Goal: Information Seeking & Learning: Learn about a topic

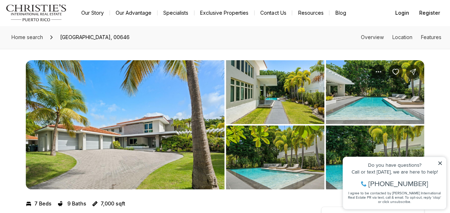
click at [440, 164] on icon at bounding box center [440, 162] width 5 height 5
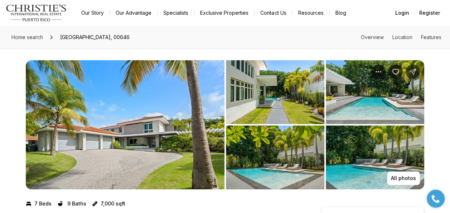
click at [193, 124] on img "View image gallery" at bounding box center [125, 124] width 199 height 129
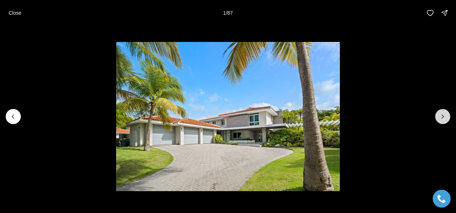
click at [443, 115] on icon "Next slide" at bounding box center [442, 116] width 7 height 7
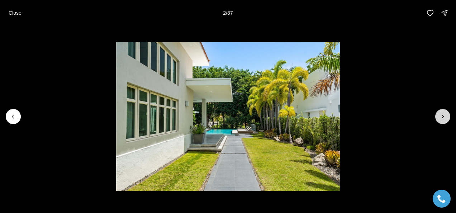
click at [443, 115] on icon "Next slide" at bounding box center [442, 116] width 7 height 7
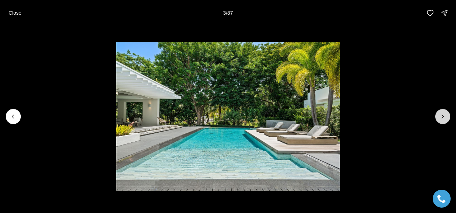
click at [443, 115] on icon "Next slide" at bounding box center [442, 116] width 7 height 7
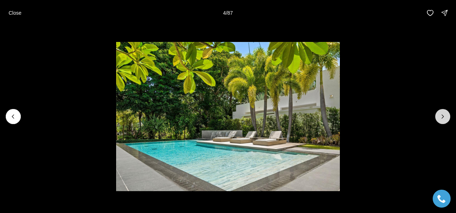
click at [443, 115] on icon "Next slide" at bounding box center [442, 116] width 7 height 7
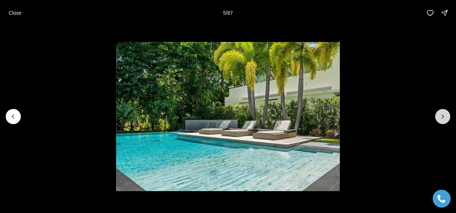
click at [443, 115] on icon "Next slide" at bounding box center [442, 116] width 7 height 7
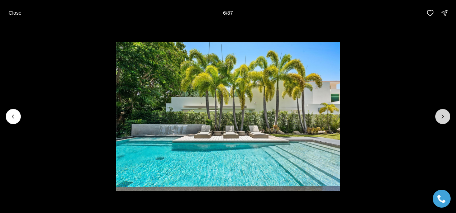
click at [443, 115] on icon "Next slide" at bounding box center [442, 116] width 7 height 7
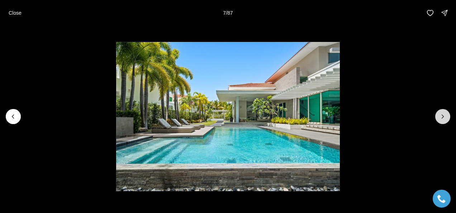
click at [443, 115] on icon "Next slide" at bounding box center [442, 116] width 7 height 7
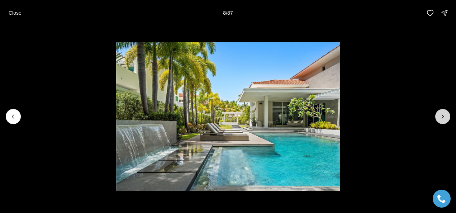
click at [443, 115] on icon "Next slide" at bounding box center [442, 116] width 7 height 7
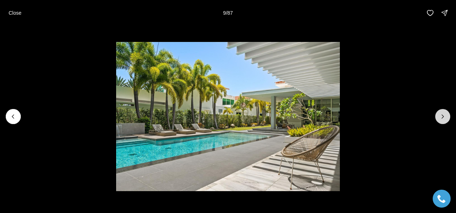
click at [443, 115] on icon "Next slide" at bounding box center [442, 116] width 7 height 7
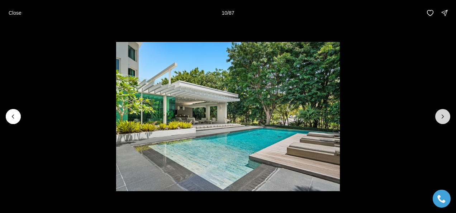
click at [443, 115] on icon "Next slide" at bounding box center [442, 116] width 7 height 7
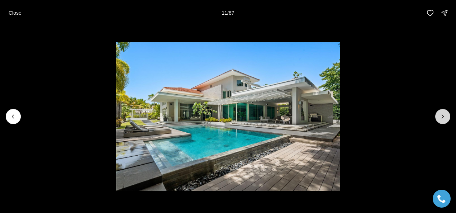
click at [443, 115] on icon "Next slide" at bounding box center [442, 116] width 7 height 7
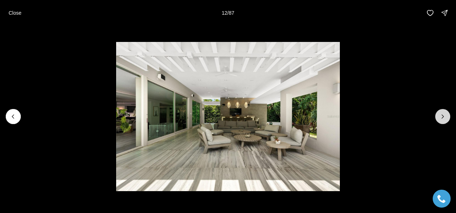
click at [443, 115] on icon "Next slide" at bounding box center [442, 116] width 7 height 7
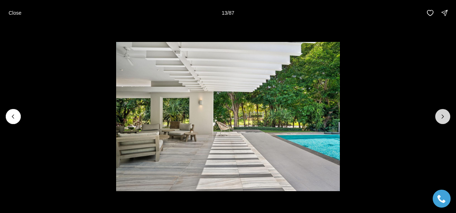
click at [443, 115] on icon "Next slide" at bounding box center [442, 116] width 7 height 7
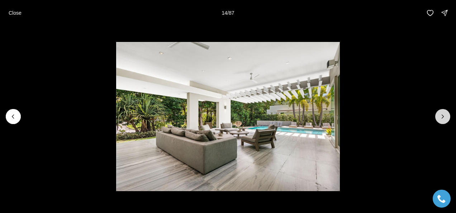
click at [443, 115] on icon "Next slide" at bounding box center [442, 116] width 7 height 7
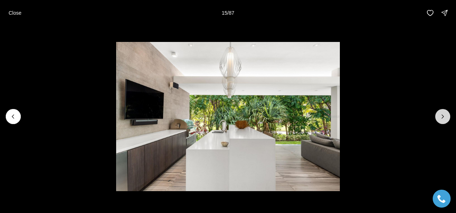
click at [443, 115] on icon "Next slide" at bounding box center [442, 116] width 7 height 7
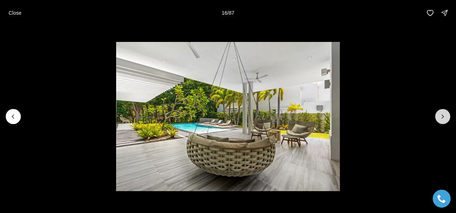
click at [443, 115] on icon "Next slide" at bounding box center [442, 116] width 7 height 7
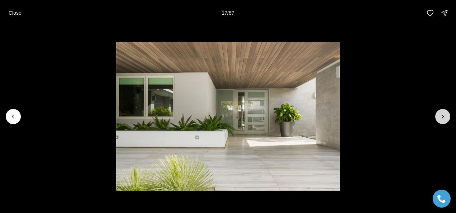
click at [443, 115] on icon "Next slide" at bounding box center [442, 116] width 7 height 7
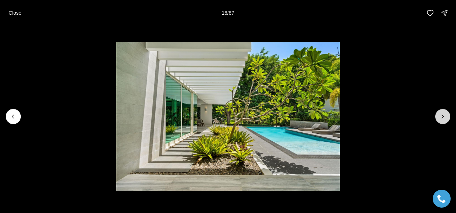
click at [443, 115] on icon "Next slide" at bounding box center [442, 116] width 7 height 7
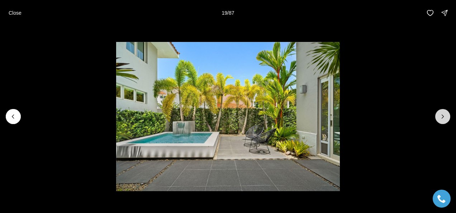
click at [443, 115] on icon "Next slide" at bounding box center [442, 116] width 7 height 7
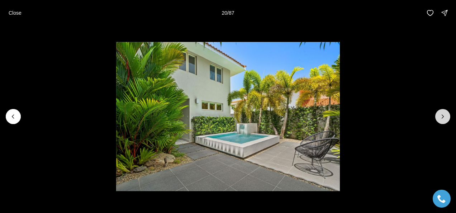
click at [443, 115] on icon "Next slide" at bounding box center [442, 116] width 7 height 7
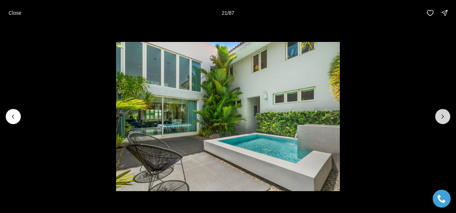
click at [443, 115] on icon "Next slide" at bounding box center [442, 116] width 7 height 7
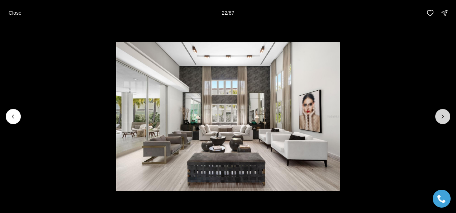
click at [443, 115] on icon "Next slide" at bounding box center [442, 116] width 7 height 7
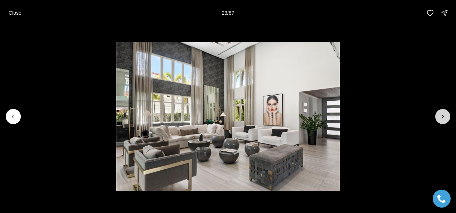
click at [443, 115] on icon "Next slide" at bounding box center [442, 116] width 7 height 7
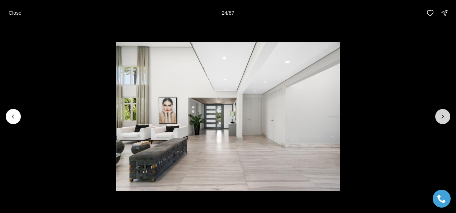
click at [443, 115] on icon "Next slide" at bounding box center [442, 116] width 7 height 7
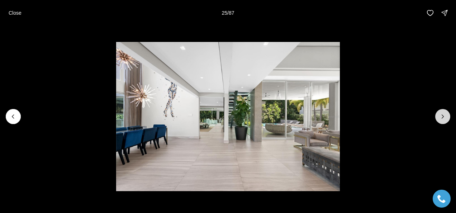
click at [443, 115] on icon "Next slide" at bounding box center [442, 116] width 7 height 7
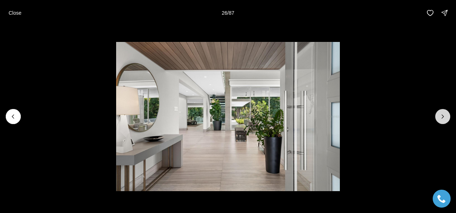
click at [443, 115] on icon "Next slide" at bounding box center [442, 116] width 7 height 7
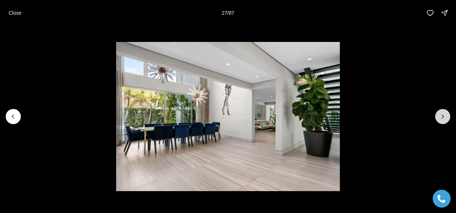
click at [443, 115] on icon "Next slide" at bounding box center [442, 116] width 7 height 7
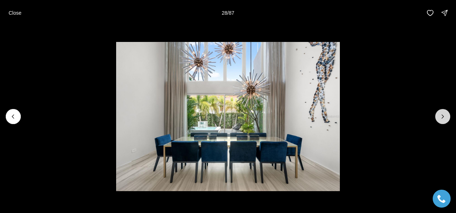
click at [443, 115] on icon "Next slide" at bounding box center [442, 116] width 7 height 7
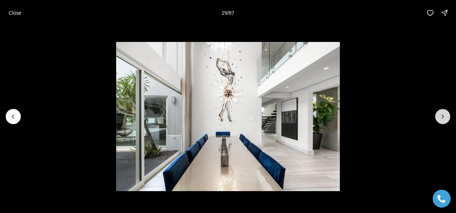
click at [443, 115] on icon "Next slide" at bounding box center [442, 116] width 7 height 7
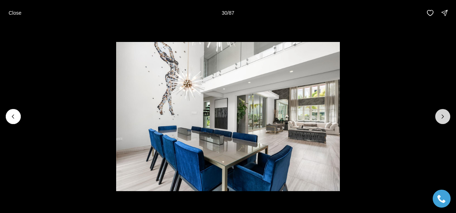
click at [443, 115] on icon "Next slide" at bounding box center [442, 116] width 7 height 7
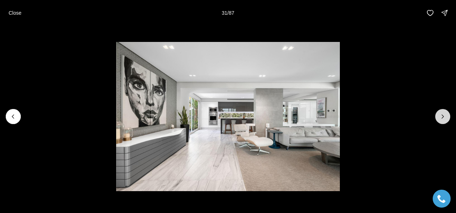
click at [443, 115] on icon "Next slide" at bounding box center [442, 116] width 7 height 7
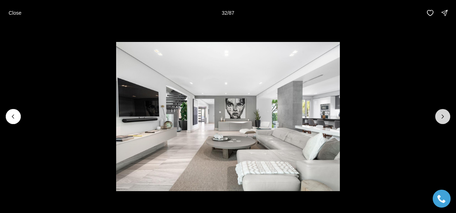
click at [443, 115] on icon "Next slide" at bounding box center [442, 116] width 7 height 7
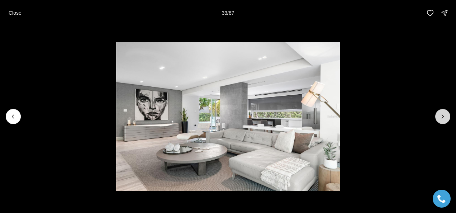
click at [443, 115] on icon "Next slide" at bounding box center [442, 116] width 7 height 7
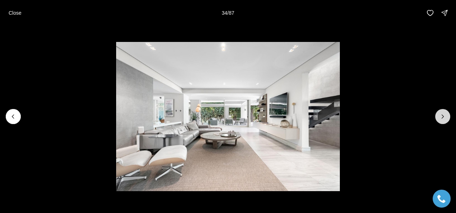
click at [443, 115] on icon "Next slide" at bounding box center [442, 116] width 7 height 7
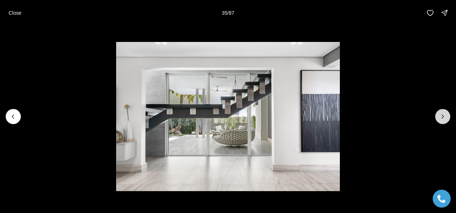
click at [443, 115] on icon "Next slide" at bounding box center [442, 116] width 7 height 7
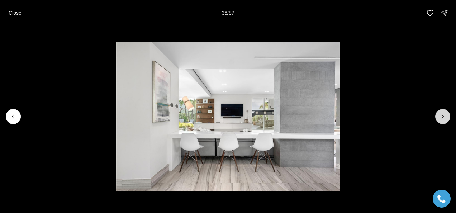
click at [443, 115] on icon "Next slide" at bounding box center [442, 116] width 7 height 7
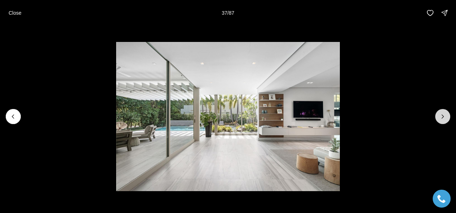
click at [443, 115] on icon "Next slide" at bounding box center [442, 116] width 7 height 7
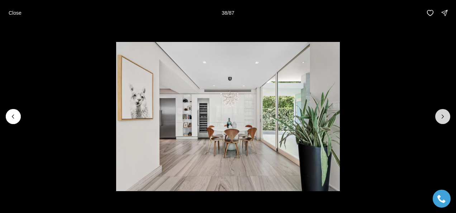
click at [443, 115] on icon "Next slide" at bounding box center [442, 116] width 7 height 7
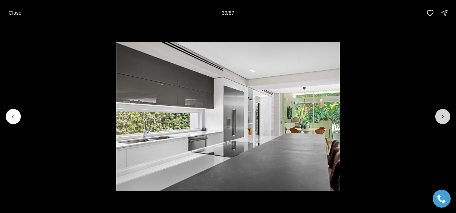
click at [443, 115] on icon "Next slide" at bounding box center [442, 116] width 7 height 7
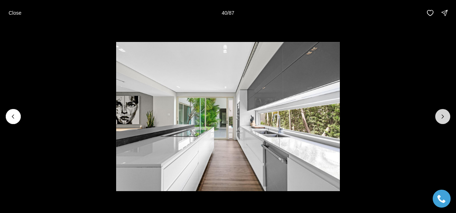
click at [443, 115] on icon "Next slide" at bounding box center [442, 116] width 7 height 7
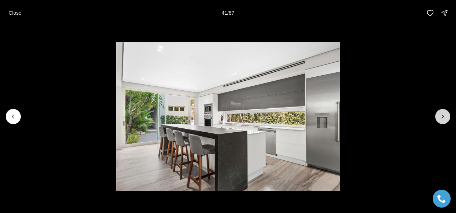
click at [443, 115] on icon "Next slide" at bounding box center [442, 116] width 7 height 7
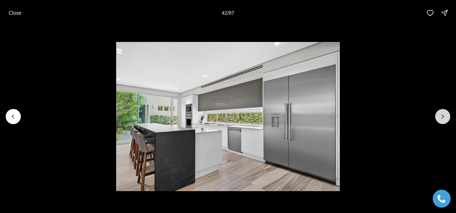
click at [443, 115] on icon "Next slide" at bounding box center [442, 116] width 7 height 7
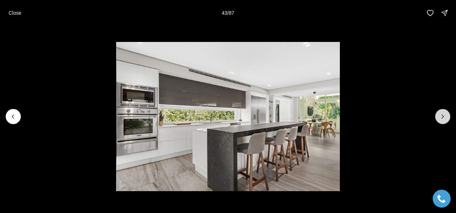
click at [443, 115] on icon "Next slide" at bounding box center [442, 116] width 7 height 7
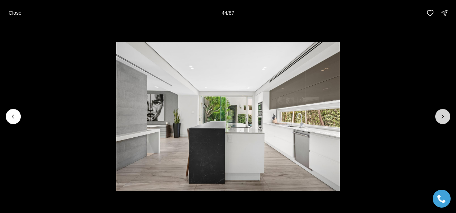
click at [443, 115] on icon "Next slide" at bounding box center [442, 116] width 7 height 7
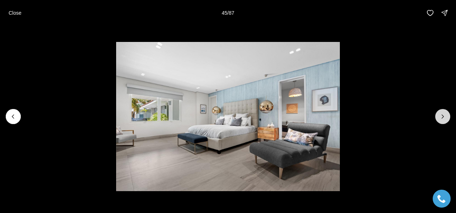
click at [443, 115] on icon "Next slide" at bounding box center [442, 116] width 7 height 7
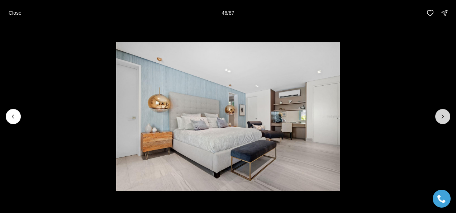
click at [443, 115] on icon "Next slide" at bounding box center [442, 116] width 7 height 7
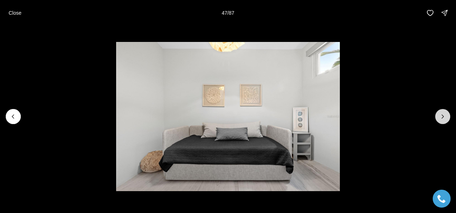
click at [443, 115] on icon "Next slide" at bounding box center [442, 116] width 7 height 7
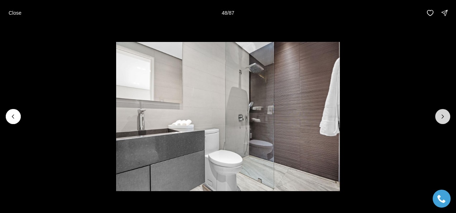
click at [443, 115] on icon "Next slide" at bounding box center [442, 116] width 7 height 7
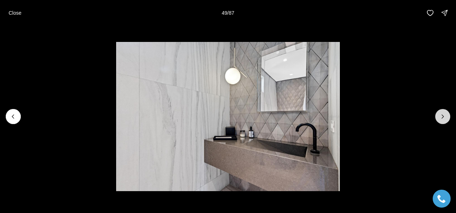
click at [443, 115] on icon "Next slide" at bounding box center [442, 116] width 7 height 7
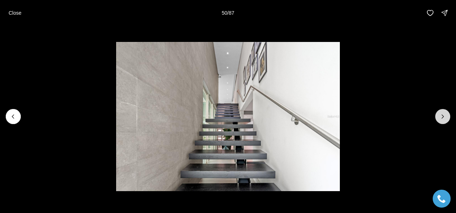
click at [443, 115] on icon "Next slide" at bounding box center [442, 116] width 7 height 7
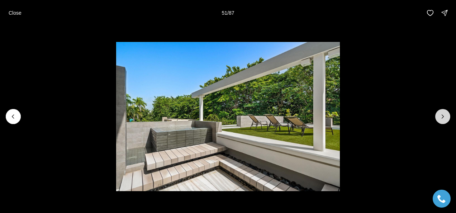
click at [443, 115] on icon "Next slide" at bounding box center [442, 116] width 7 height 7
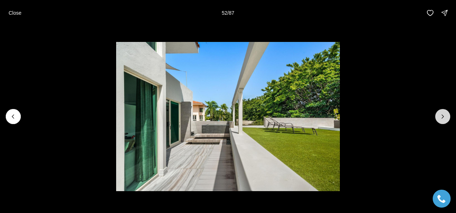
click at [443, 115] on icon "Next slide" at bounding box center [442, 116] width 7 height 7
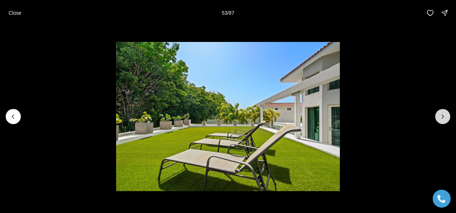
click at [443, 115] on icon "Next slide" at bounding box center [442, 116] width 7 height 7
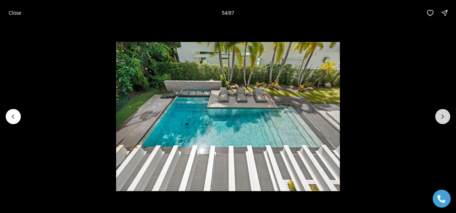
click at [443, 115] on icon "Next slide" at bounding box center [442, 116] width 7 height 7
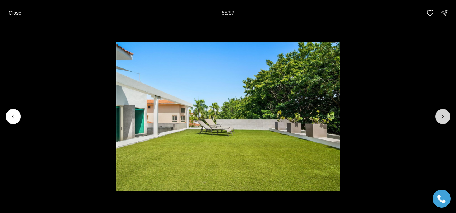
click at [443, 115] on icon "Next slide" at bounding box center [442, 116] width 7 height 7
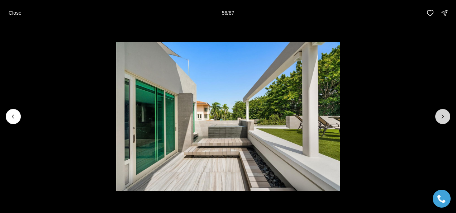
click at [443, 115] on icon "Next slide" at bounding box center [442, 116] width 7 height 7
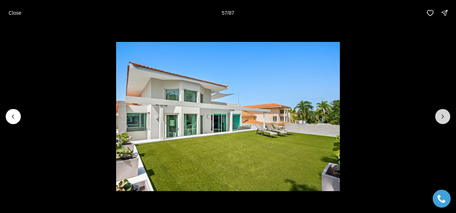
click at [443, 115] on icon "Next slide" at bounding box center [442, 116] width 7 height 7
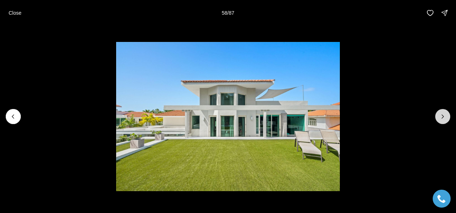
click at [443, 115] on icon "Next slide" at bounding box center [442, 116] width 7 height 7
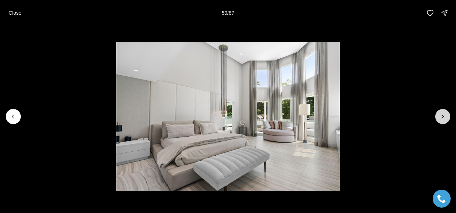
click at [443, 115] on icon "Next slide" at bounding box center [442, 116] width 7 height 7
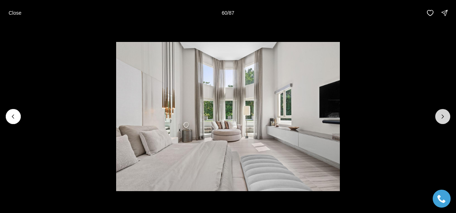
click at [443, 115] on icon "Next slide" at bounding box center [442, 116] width 7 height 7
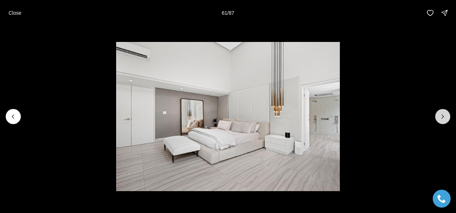
click at [443, 115] on icon "Next slide" at bounding box center [442, 116] width 7 height 7
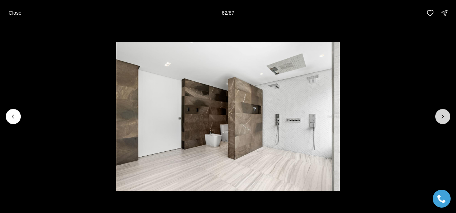
click at [443, 115] on icon "Next slide" at bounding box center [442, 116] width 7 height 7
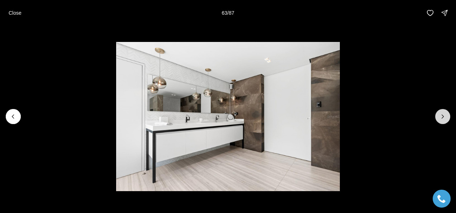
click at [443, 115] on icon "Next slide" at bounding box center [442, 116] width 7 height 7
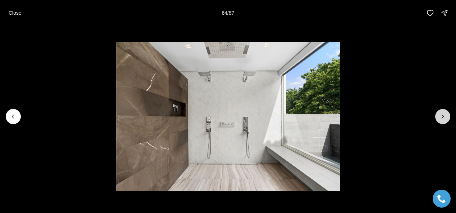
click at [443, 115] on icon "Next slide" at bounding box center [442, 116] width 7 height 7
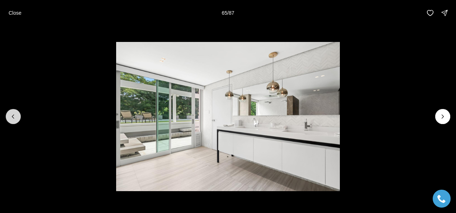
click at [18, 118] on button "Previous slide" at bounding box center [13, 116] width 15 height 15
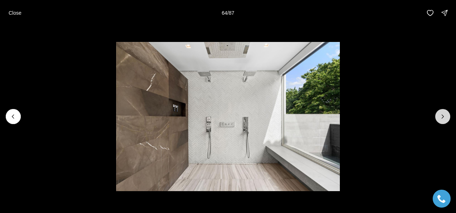
click at [443, 114] on icon "Next slide" at bounding box center [442, 116] width 7 height 7
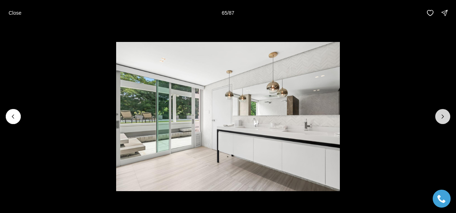
click at [443, 114] on icon "Next slide" at bounding box center [442, 116] width 7 height 7
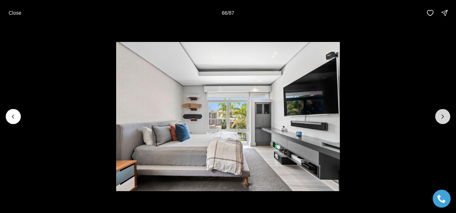
click at [443, 114] on icon "Next slide" at bounding box center [442, 116] width 7 height 7
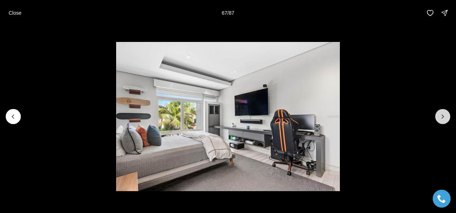
click at [443, 114] on icon "Next slide" at bounding box center [442, 116] width 7 height 7
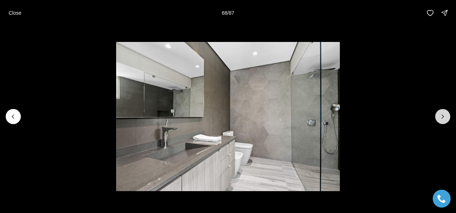
click at [443, 114] on icon "Next slide" at bounding box center [442, 116] width 7 height 7
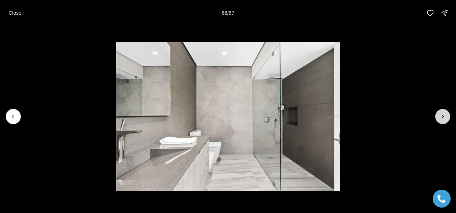
click at [443, 114] on icon "Next slide" at bounding box center [442, 116] width 7 height 7
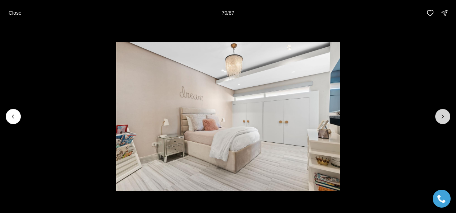
click at [443, 114] on icon "Next slide" at bounding box center [442, 116] width 7 height 7
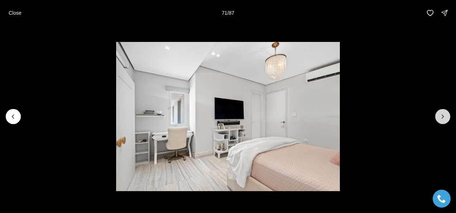
click at [443, 114] on icon "Next slide" at bounding box center [442, 116] width 7 height 7
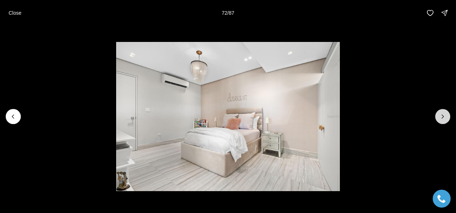
click at [443, 114] on icon "Next slide" at bounding box center [442, 116] width 7 height 7
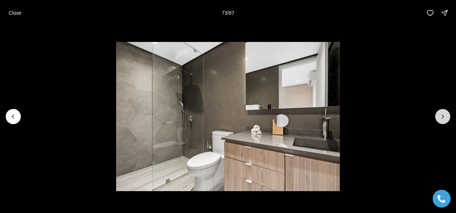
click at [443, 114] on icon "Next slide" at bounding box center [442, 116] width 7 height 7
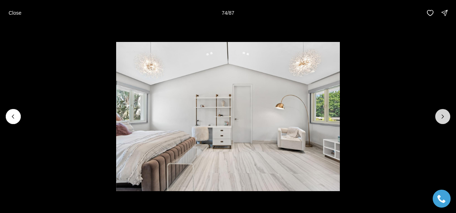
click at [443, 114] on icon "Next slide" at bounding box center [442, 116] width 7 height 7
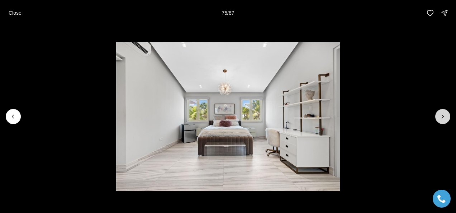
click at [443, 114] on icon "Next slide" at bounding box center [442, 116] width 7 height 7
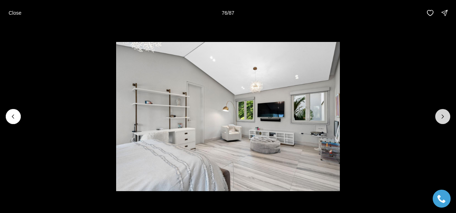
click at [443, 114] on icon "Next slide" at bounding box center [442, 116] width 7 height 7
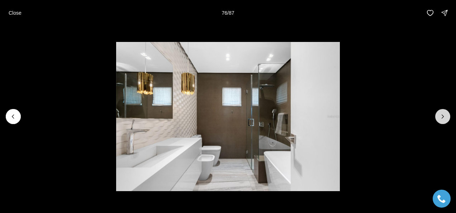
click at [443, 114] on icon "Next slide" at bounding box center [442, 116] width 7 height 7
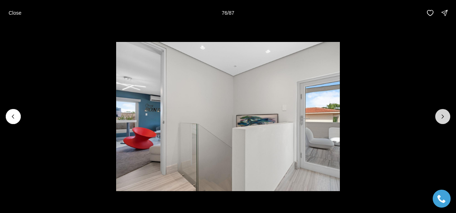
click at [443, 114] on icon "Next slide" at bounding box center [442, 116] width 7 height 7
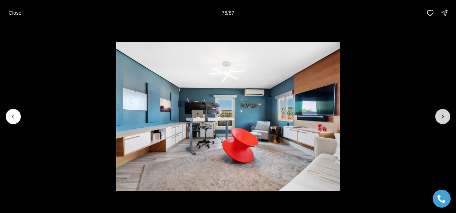
click at [443, 114] on icon "Next slide" at bounding box center [442, 116] width 7 height 7
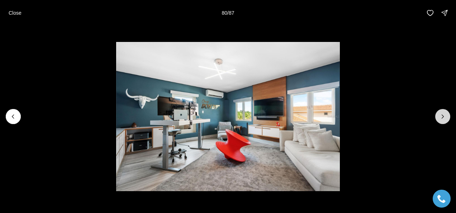
click at [443, 114] on icon "Next slide" at bounding box center [442, 116] width 7 height 7
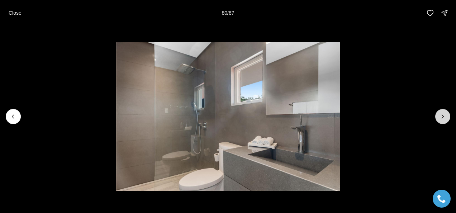
click at [443, 114] on icon "Next slide" at bounding box center [442, 116] width 7 height 7
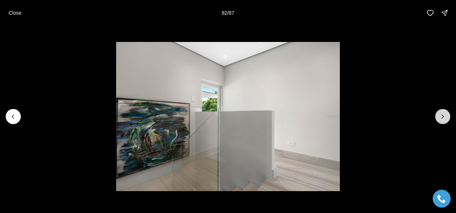
click at [443, 114] on icon "Next slide" at bounding box center [442, 116] width 7 height 7
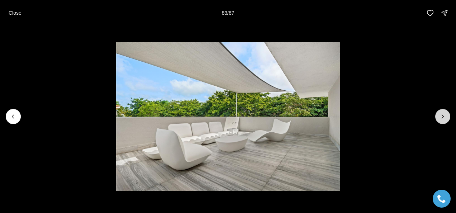
click at [443, 114] on icon "Next slide" at bounding box center [442, 116] width 7 height 7
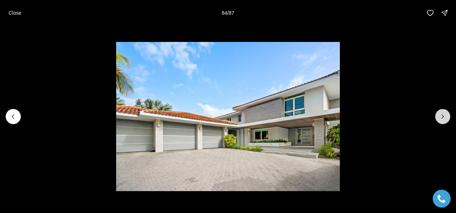
click at [443, 114] on icon "Next slide" at bounding box center [442, 116] width 7 height 7
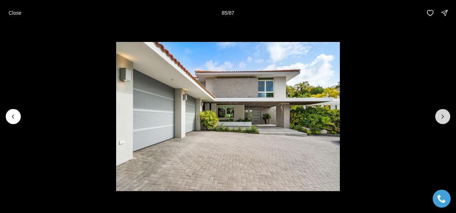
click at [443, 114] on icon "Next slide" at bounding box center [442, 116] width 7 height 7
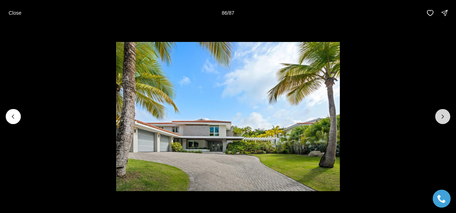
click at [443, 114] on icon "Next slide" at bounding box center [442, 116] width 7 height 7
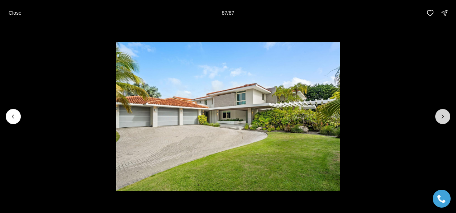
click at [443, 114] on div at bounding box center [442, 116] width 15 height 15
click at [13, 14] on p "Close" at bounding box center [15, 13] width 13 height 6
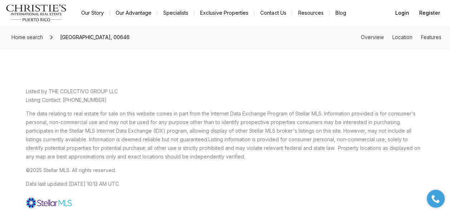
scroll to position [1361, 0]
